Goal: Information Seeking & Learning: Learn about a topic

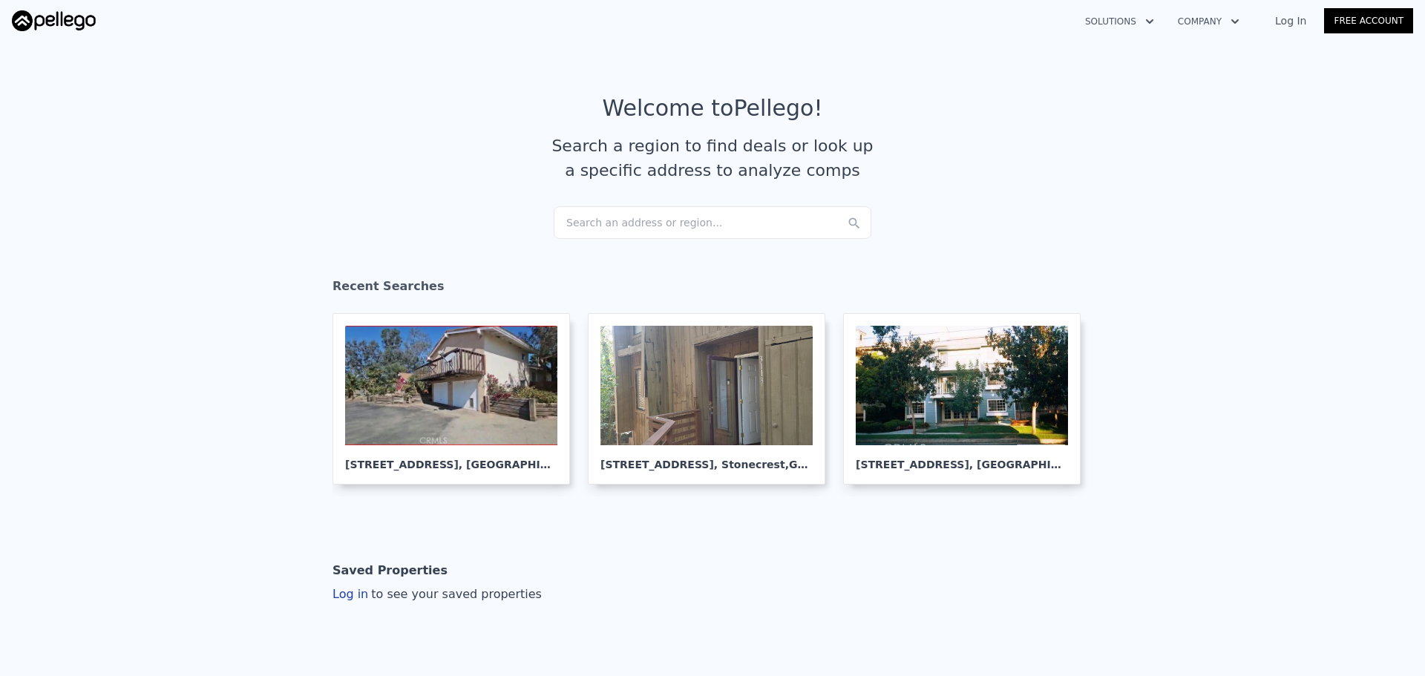
click at [674, 215] on div "Search an address or region..." at bounding box center [713, 222] width 318 height 33
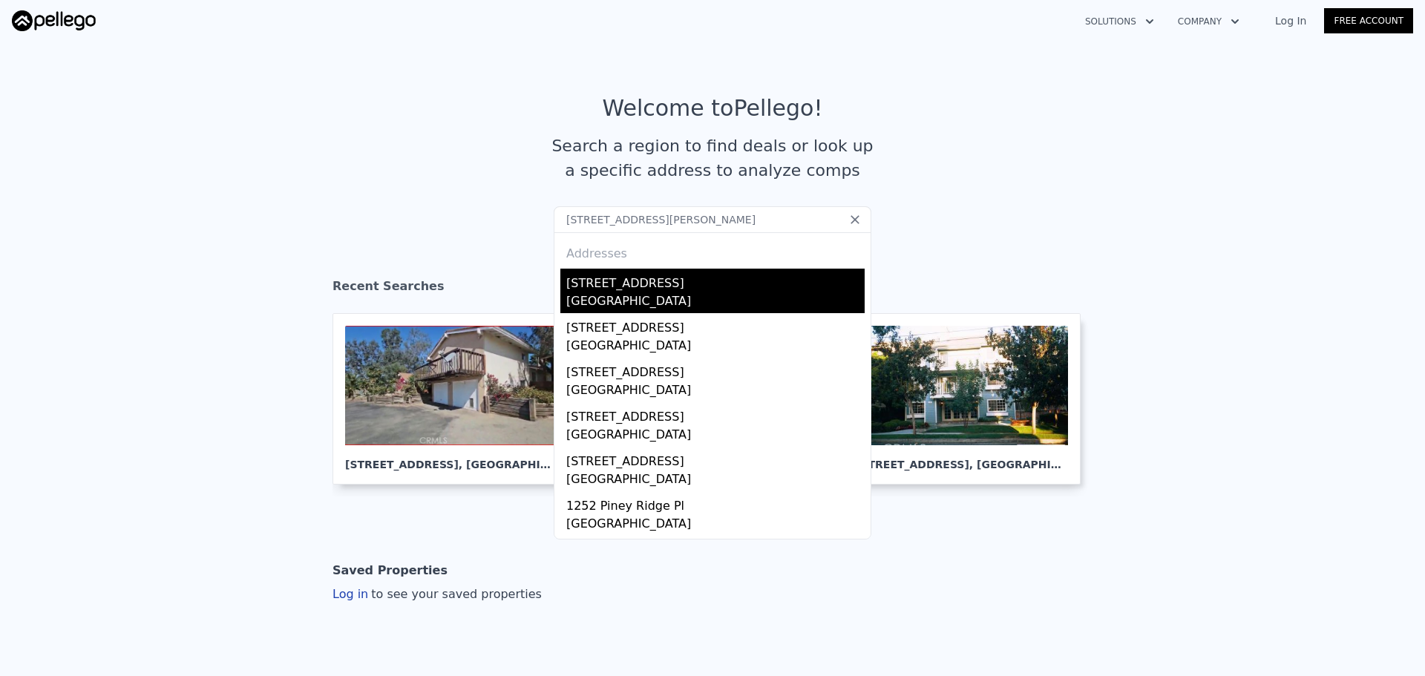
type input "[STREET_ADDRESS][PERSON_NAME]"
click at [635, 292] on div "[GEOGRAPHIC_DATA]" at bounding box center [715, 302] width 298 height 21
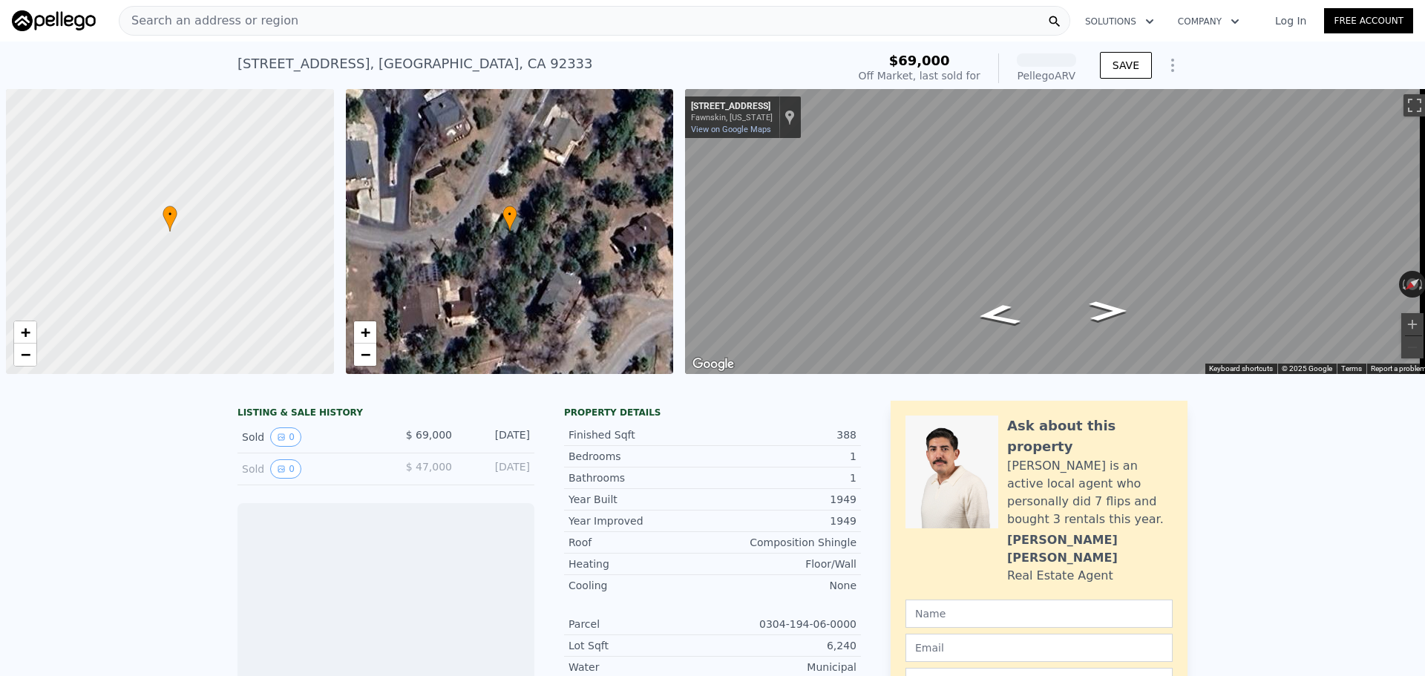
scroll to position [0, 6]
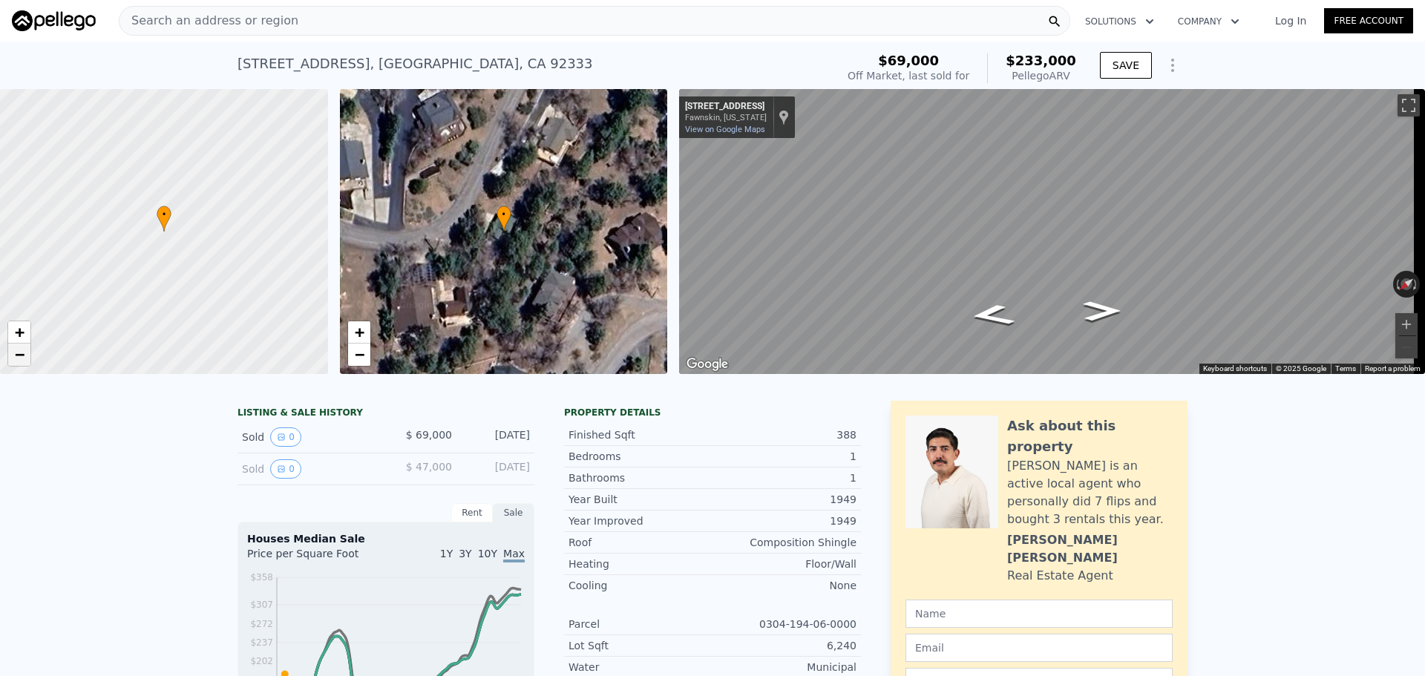
click at [26, 364] on link "−" at bounding box center [19, 355] width 22 height 22
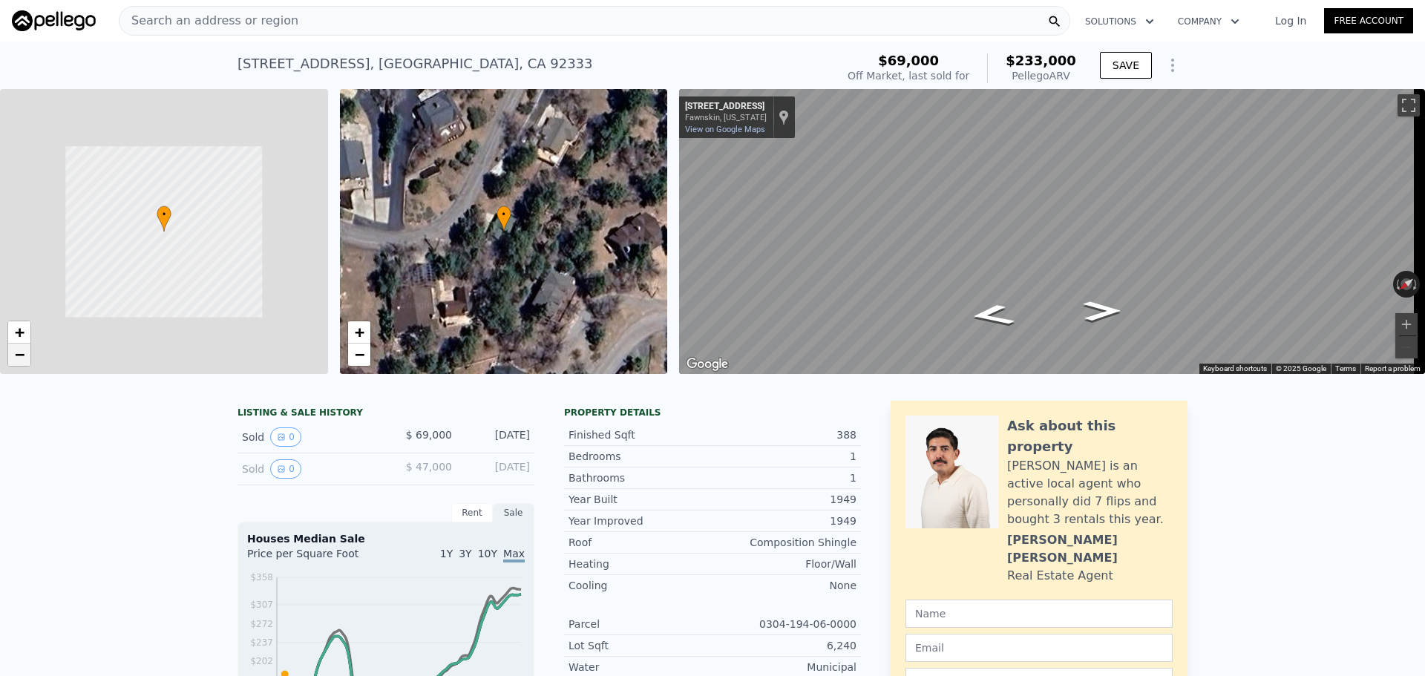
click at [26, 364] on link "−" at bounding box center [19, 355] width 22 height 22
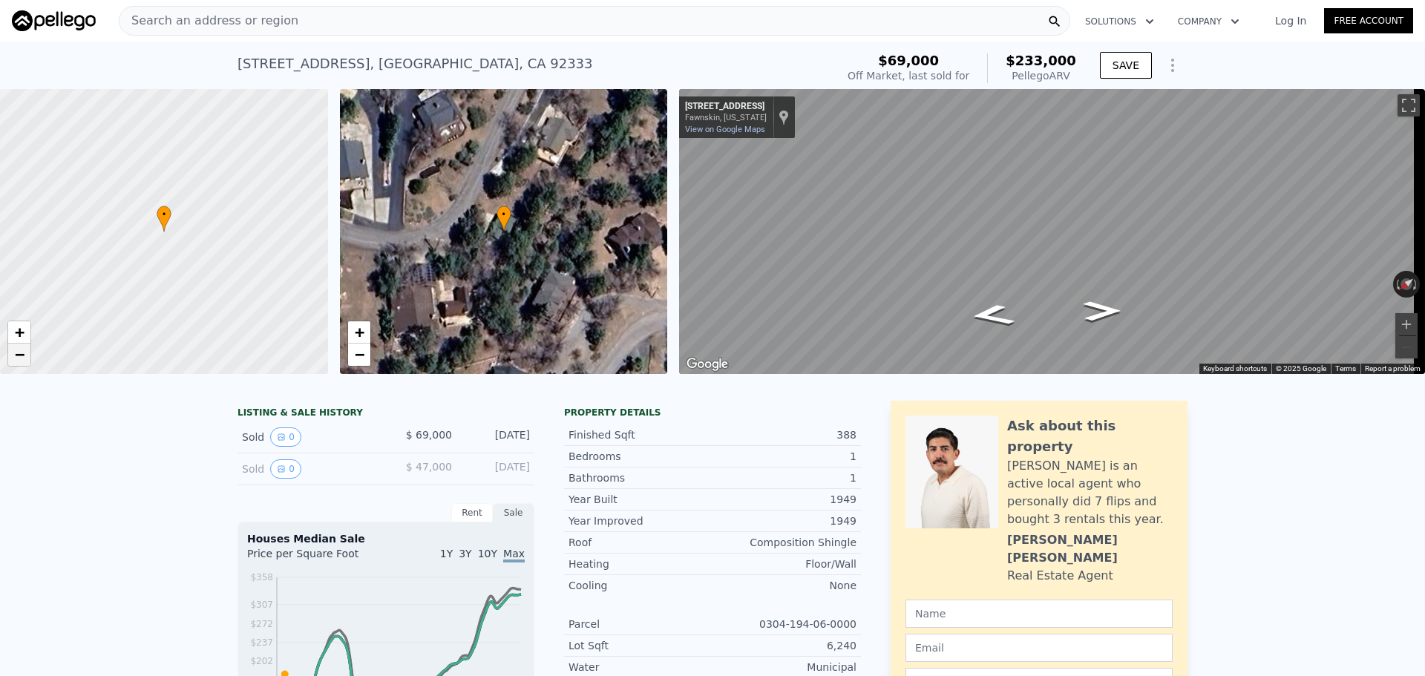
click at [26, 364] on link "−" at bounding box center [19, 355] width 22 height 22
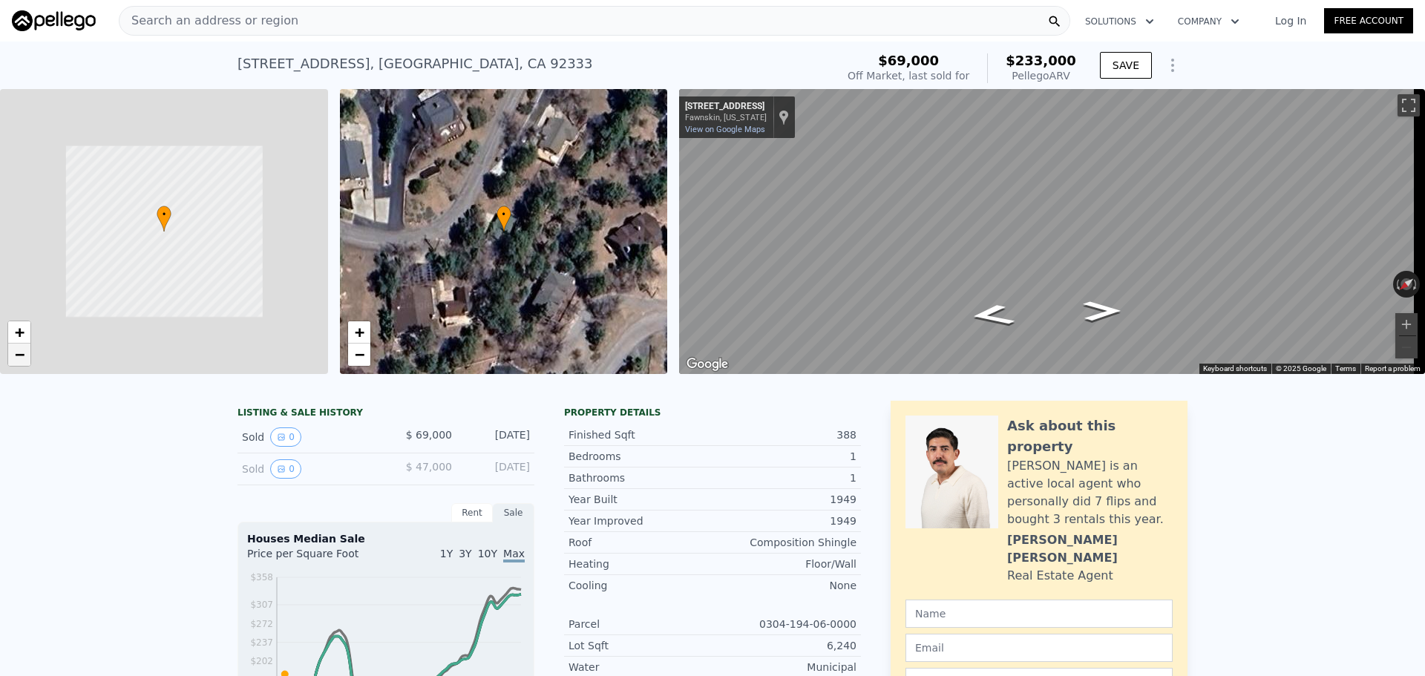
click at [26, 364] on link "−" at bounding box center [19, 355] width 22 height 22
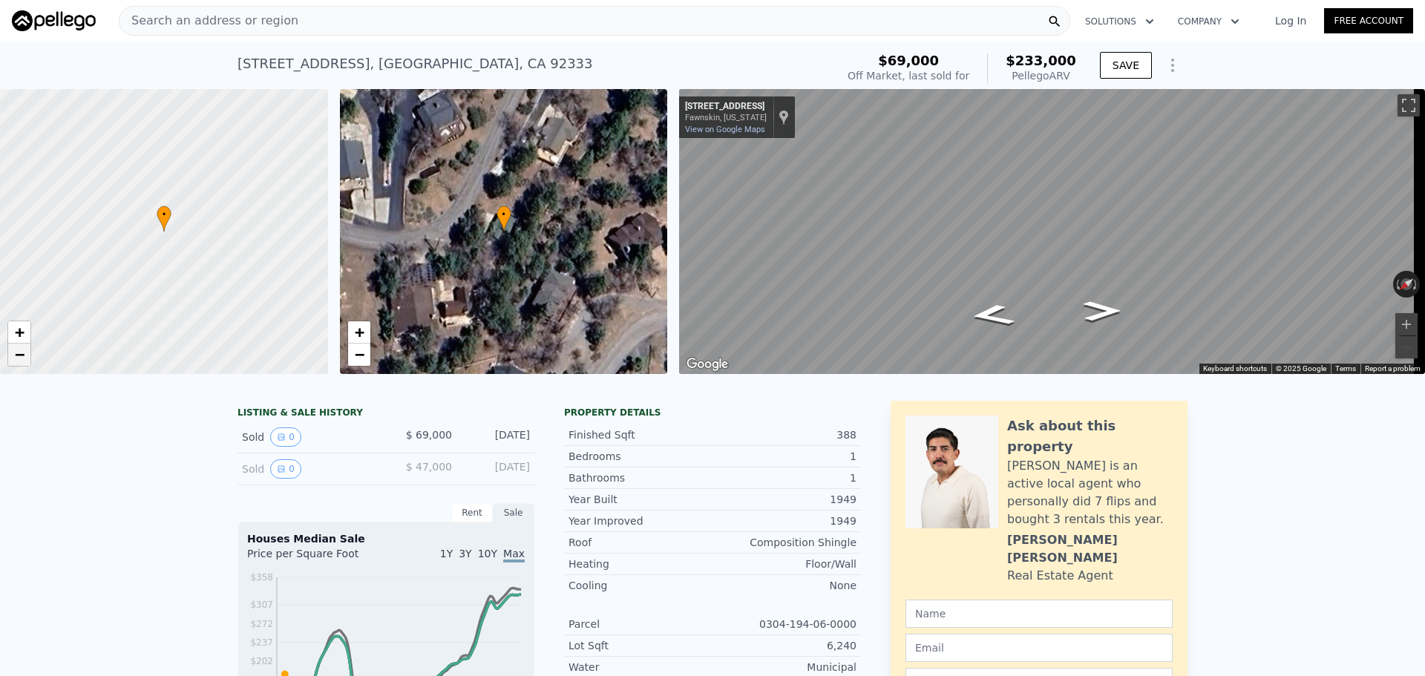
click at [27, 364] on link "−" at bounding box center [19, 355] width 22 height 22
